Goal: Task Accomplishment & Management: Use online tool/utility

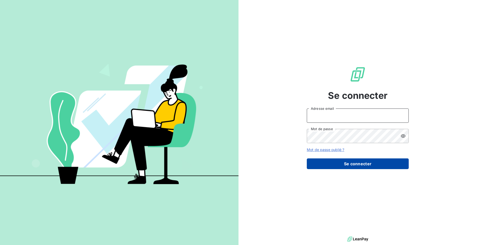
type input "[PERSON_NAME][EMAIL_ADDRESS][DOMAIN_NAME]"
click at [390, 167] on button "Se connecter" at bounding box center [358, 163] width 102 height 11
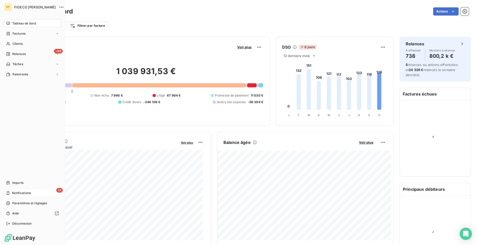
click at [12, 189] on div "24 Notifications" at bounding box center [32, 193] width 57 height 8
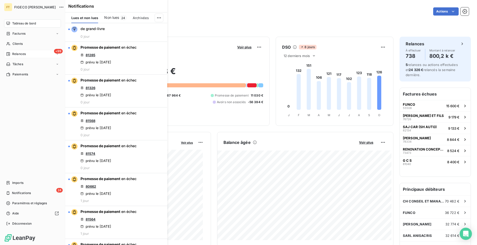
click at [23, 55] on span "Relances" at bounding box center [19, 54] width 14 height 5
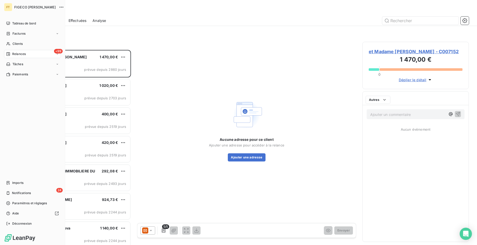
scroll to position [191, 103]
click at [29, 181] on div "Imports" at bounding box center [32, 183] width 57 height 8
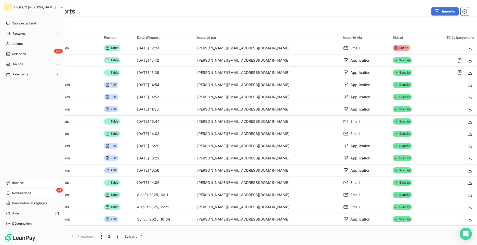
click at [12, 195] on span "Notifications" at bounding box center [21, 193] width 19 height 5
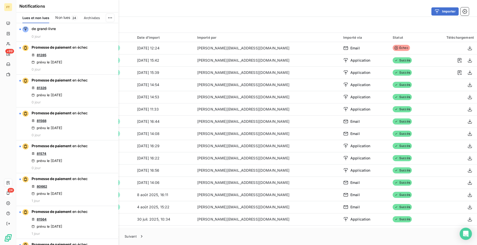
click at [176, 14] on div "Importer" at bounding box center [275, 11] width 388 height 8
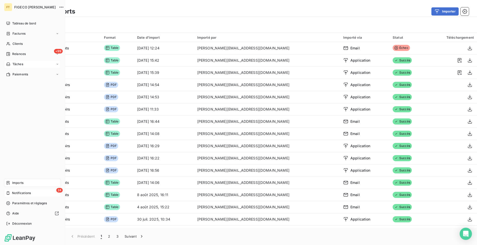
click at [24, 61] on div "Tâches" at bounding box center [32, 64] width 57 height 8
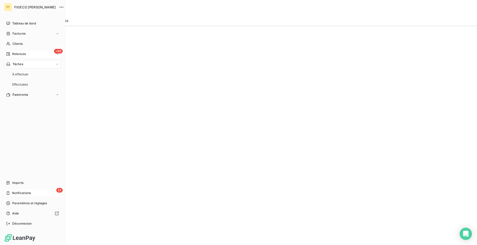
click at [24, 55] on span "Relances" at bounding box center [19, 54] width 14 height 5
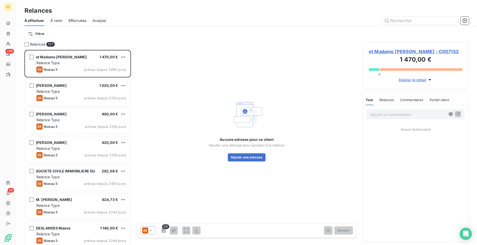
scroll to position [191, 103]
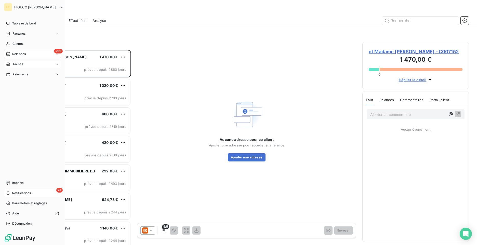
click at [15, 64] on span "Tâches" at bounding box center [17, 64] width 11 height 5
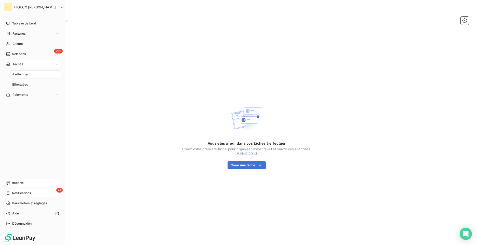
click at [22, 184] on span "Imports" at bounding box center [17, 183] width 11 height 5
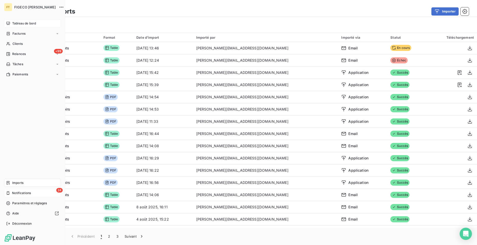
click at [12, 23] on span "Tableau de bord" at bounding box center [24, 23] width 24 height 5
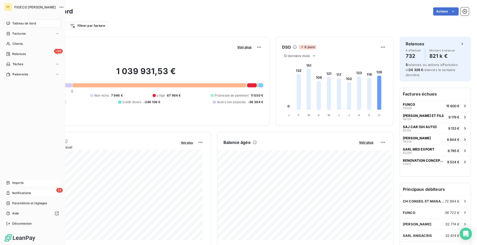
click at [24, 195] on div "24 Notifications" at bounding box center [32, 193] width 57 height 8
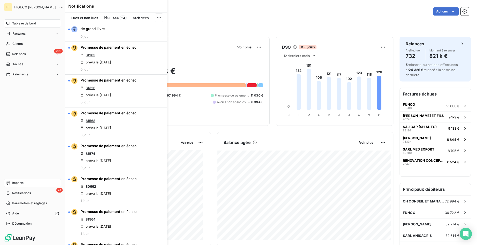
click at [24, 182] on div "Imports" at bounding box center [32, 183] width 57 height 8
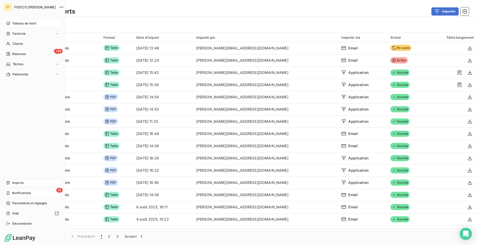
click at [17, 195] on span "Notifications" at bounding box center [21, 193] width 19 height 5
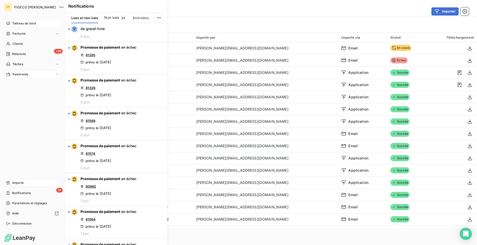
click at [27, 73] on span "Paiements" at bounding box center [20, 74] width 16 height 5
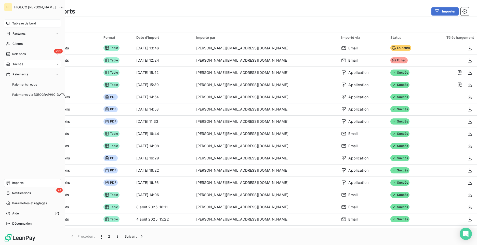
click at [28, 63] on div "Tâches" at bounding box center [32, 64] width 57 height 8
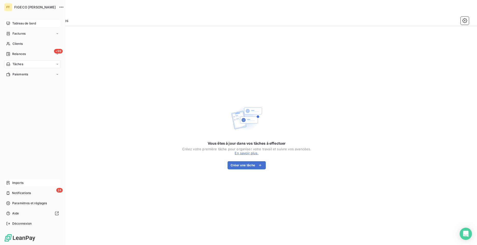
click at [13, 183] on span "Imports" at bounding box center [17, 183] width 11 height 5
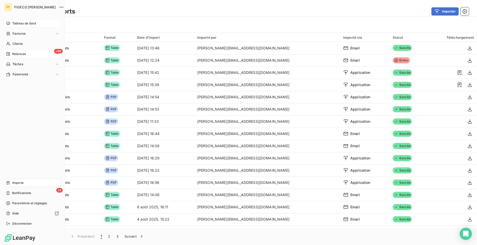
click at [27, 56] on div "+99 Relances" at bounding box center [32, 54] width 57 height 8
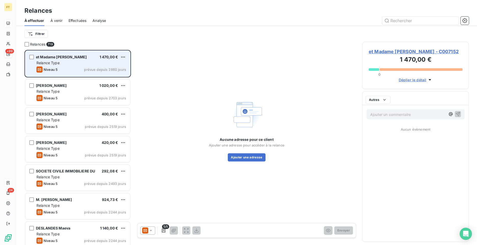
scroll to position [191, 103]
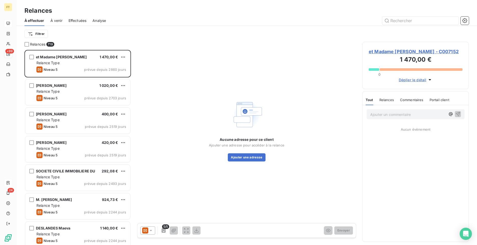
click at [257, 74] on div "Aucune adresse pour ce client Ajouter une adresse pour accéder à la relance Ajo…" at bounding box center [246, 130] width 219 height 176
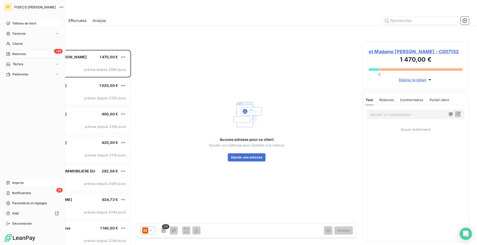
click at [20, 24] on span "Tableau de bord" at bounding box center [24, 23] width 24 height 5
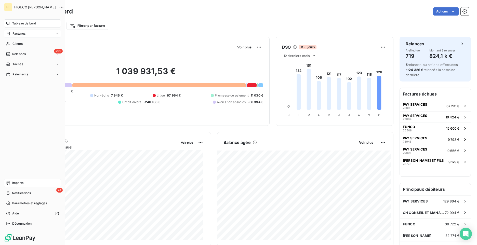
click at [10, 34] on icon at bounding box center [8, 34] width 4 height 4
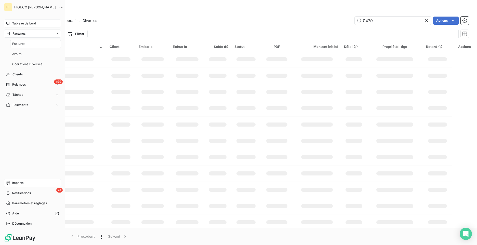
click at [23, 46] on div "Factures" at bounding box center [35, 44] width 51 height 8
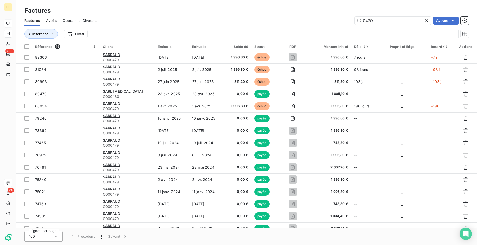
click at [428, 20] on icon at bounding box center [426, 20] width 5 height 5
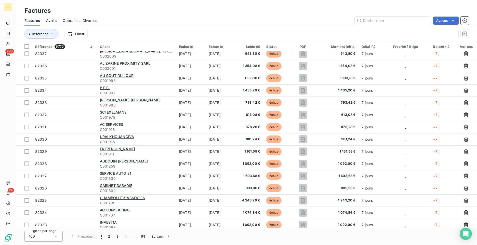
scroll to position [1047, 0]
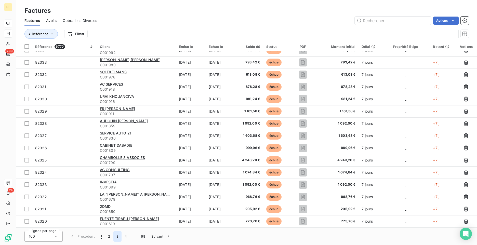
click at [117, 237] on button "3" at bounding box center [117, 236] width 8 height 11
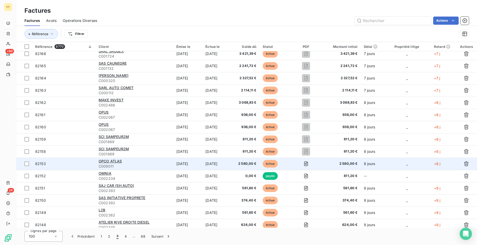
scroll to position [658, 0]
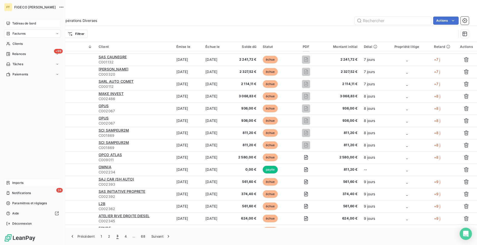
click at [10, 182] on icon at bounding box center [8, 183] width 4 height 4
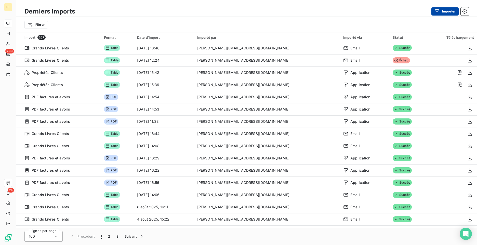
click at [443, 14] on button "Importer" at bounding box center [444, 11] width 27 height 8
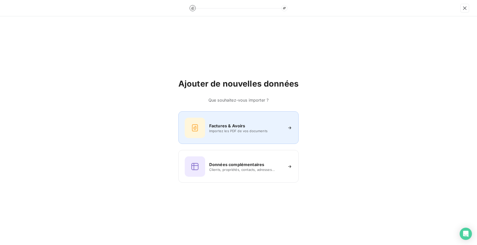
click at [255, 120] on div "Factures & Avoirs Importez les PDF de vos documents" at bounding box center [239, 128] width 108 height 20
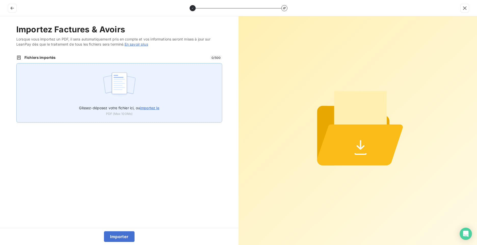
click at [148, 108] on span "importez le" at bounding box center [150, 108] width 20 height 4
click at [17, 63] on input "Glissez-déposez votre fichier ici, ou importez le" at bounding box center [16, 63] width 0 height 0
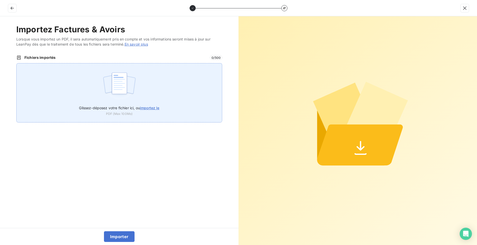
type input "C:\fakepath\2486 Facture N° 082162 30_09_2025.pdf"
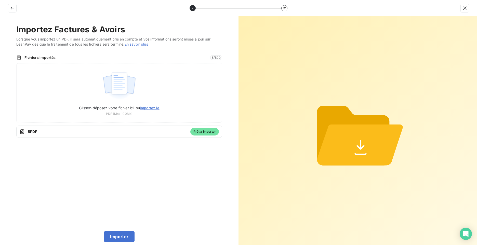
click at [132, 231] on div "Importer" at bounding box center [119, 236] width 238 height 17
click at [133, 234] on button "Importer" at bounding box center [119, 236] width 31 height 11
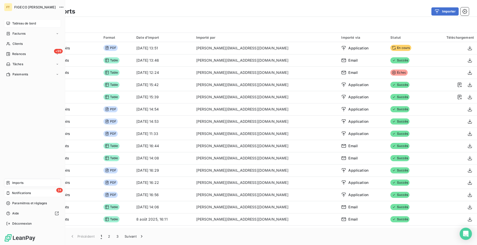
click at [26, 194] on span "Notifications" at bounding box center [21, 193] width 19 height 5
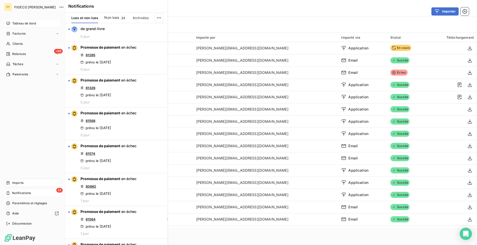
click at [23, 197] on div "24 Notifications" at bounding box center [32, 193] width 57 height 8
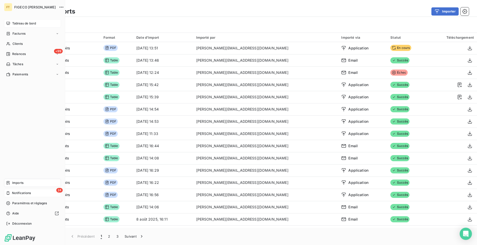
click at [22, 194] on span "Notifications" at bounding box center [21, 193] width 19 height 5
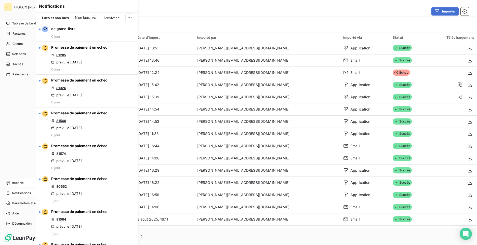
click at [9, 192] on icon at bounding box center [8, 193] width 4 height 4
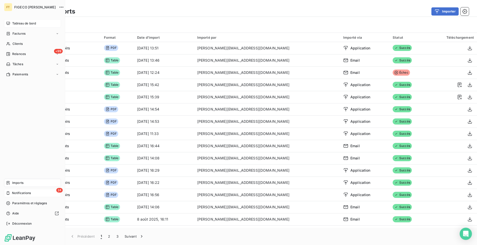
click at [15, 196] on div "24 Notifications" at bounding box center [32, 193] width 57 height 8
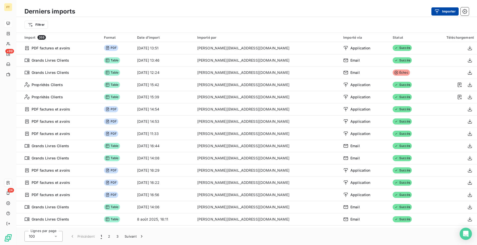
click at [439, 12] on icon "button" at bounding box center [436, 11] width 5 height 5
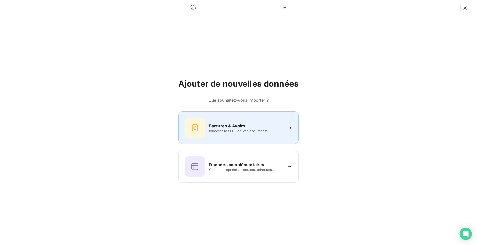
click at [244, 137] on div "Factures & Avoirs Importez les PDF de vos documents" at bounding box center [239, 128] width 108 height 20
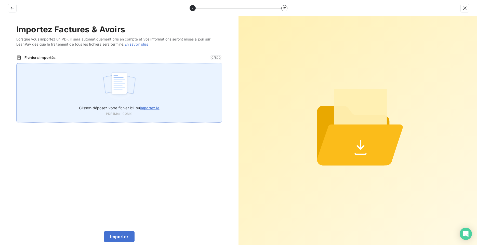
click at [152, 109] on span "importez le" at bounding box center [150, 108] width 20 height 4
click at [17, 63] on input "Glissez-déposez votre fichier ici, ou importez le" at bounding box center [16, 63] width 0 height 0
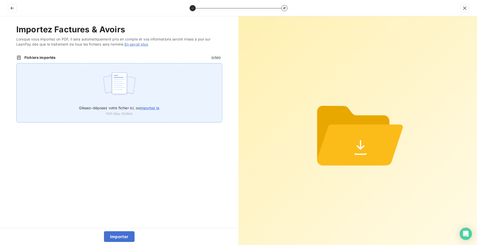
type input "C:\fakepath\7053 Facture N° 082416 06_10_2025.pdf"
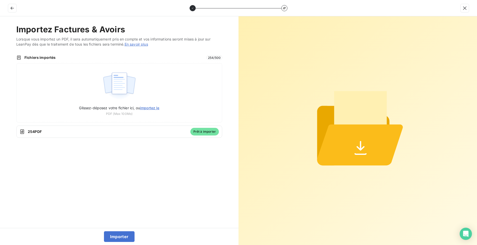
click at [116, 231] on div "Importer" at bounding box center [119, 236] width 238 height 17
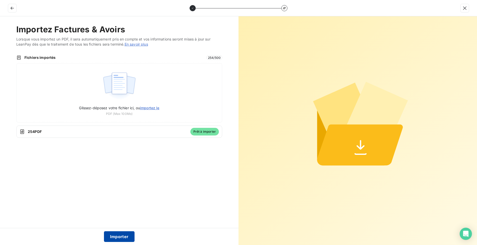
click at [116, 234] on button "Importer" at bounding box center [119, 236] width 31 height 11
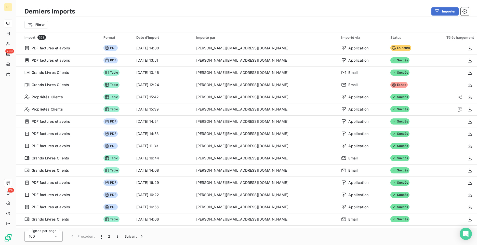
click at [190, 19] on div "Filtrer" at bounding box center [246, 25] width 461 height 16
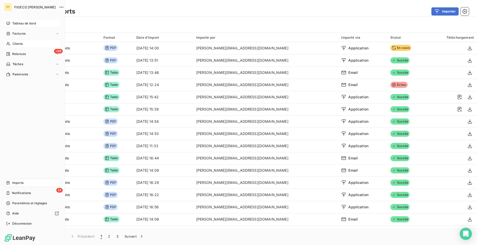
click at [20, 44] on span "Clients" at bounding box center [17, 44] width 10 height 5
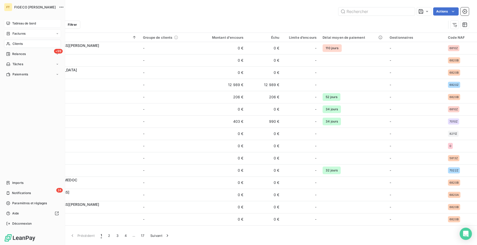
click at [21, 34] on span "Factures" at bounding box center [18, 33] width 13 height 5
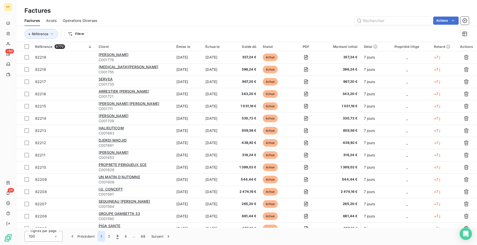
click at [103, 238] on button "1" at bounding box center [101, 236] width 7 height 11
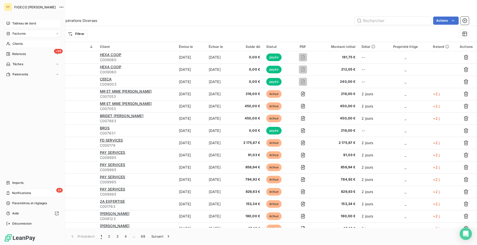
drag, startPoint x: 24, startPoint y: 182, endPoint x: 57, endPoint y: 192, distance: 34.5
click at [24, 182] on div "Imports" at bounding box center [32, 183] width 57 height 8
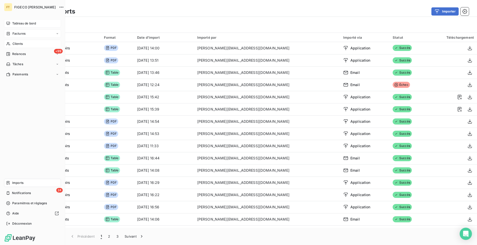
click at [18, 44] on span "Clients" at bounding box center [17, 44] width 10 height 5
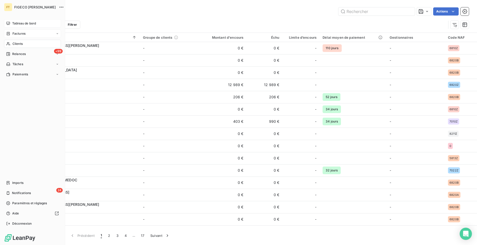
click at [15, 33] on span "Factures" at bounding box center [18, 33] width 13 height 5
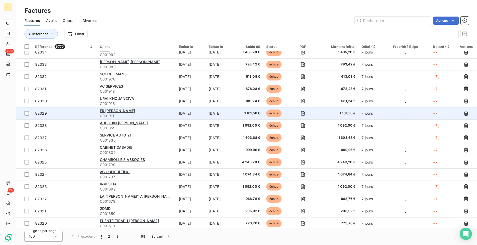
scroll to position [1047, 0]
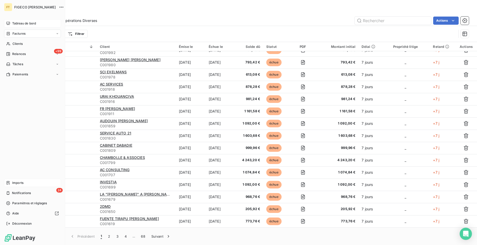
click at [22, 183] on span "Imports" at bounding box center [17, 183] width 11 height 5
